Goal: Information Seeking & Learning: Find contact information

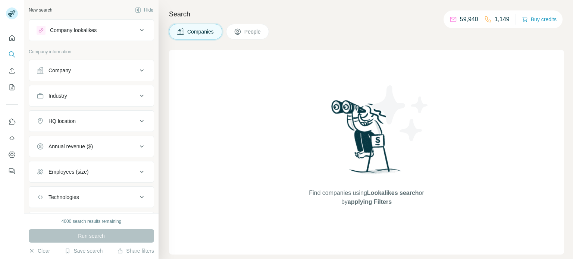
click at [254, 27] on button "People" at bounding box center [247, 32] width 43 height 16
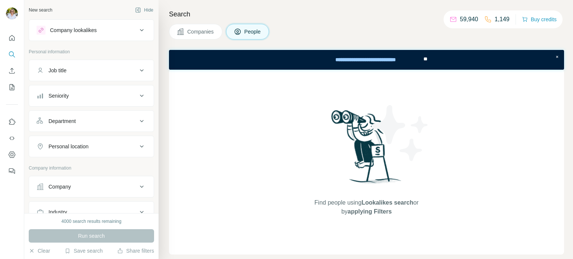
click at [128, 185] on div "Company" at bounding box center [87, 186] width 101 height 7
click at [118, 204] on div "Select a company name or website" at bounding box center [92, 204] width 110 height 10
click at [105, 204] on div "Select a company name or website" at bounding box center [92, 204] width 110 height 10
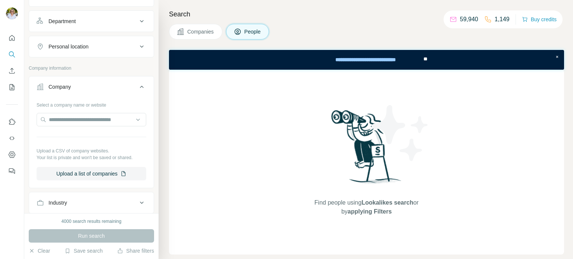
scroll to position [112, 0]
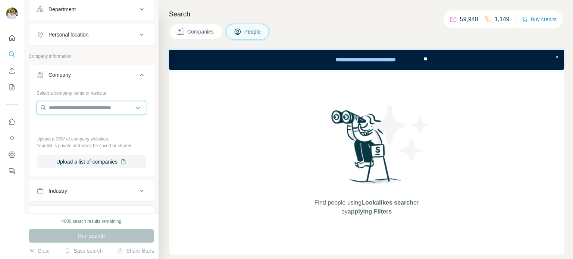
click at [85, 103] on input "text" at bounding box center [92, 107] width 110 height 13
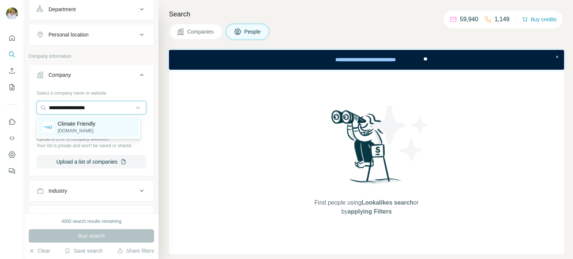
type input "**********"
click at [91, 125] on p "Climate Friendly" at bounding box center [77, 123] width 38 height 7
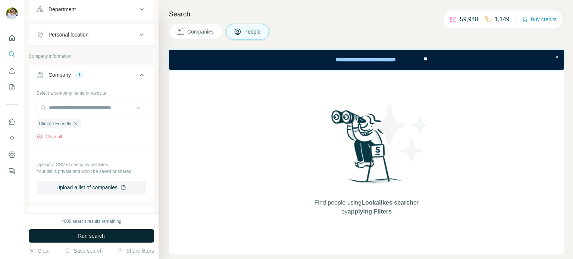
click at [89, 236] on span "Run search" at bounding box center [91, 235] width 27 height 7
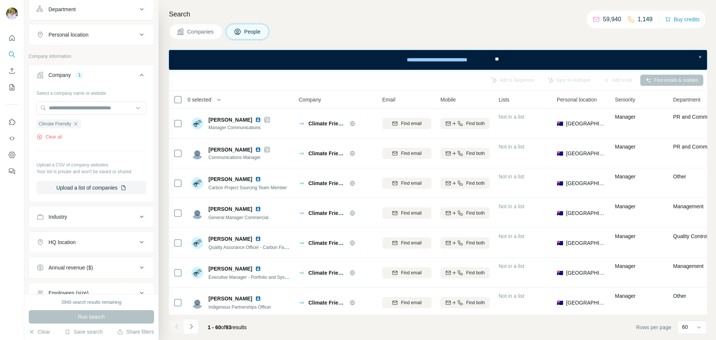
scroll to position [1193, 0]
